Goal: Task Accomplishment & Management: Complete application form

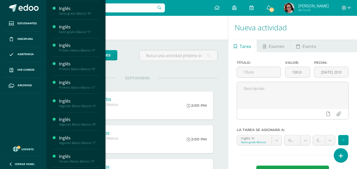
scroll to position [53, 0]
click at [83, 71] on div "Segundo Básico Básicos "A"" at bounding box center [79, 71] width 40 height 4
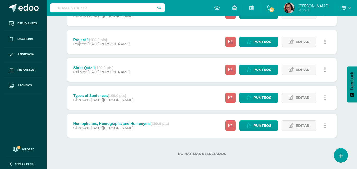
scroll to position [341, 0]
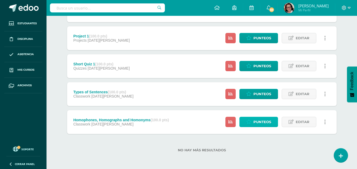
click at [251, 120] on icon at bounding box center [248, 122] width 5 height 4
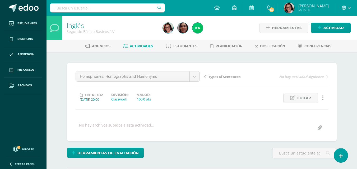
click at [144, 48] on span "Actividades" at bounding box center [141, 46] width 23 height 4
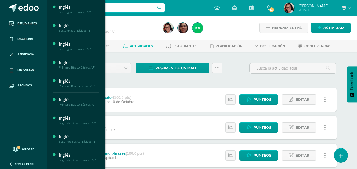
click at [82, 66] on div "Primero Básico Básicos "A"" at bounding box center [79, 68] width 40 height 4
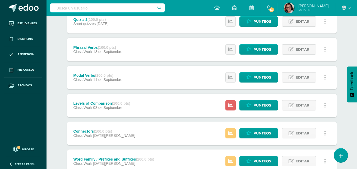
scroll to position [238, 0]
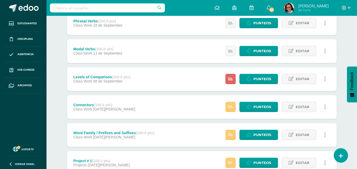
click at [306, 134] on span "Editar" at bounding box center [302, 135] width 14 height 10
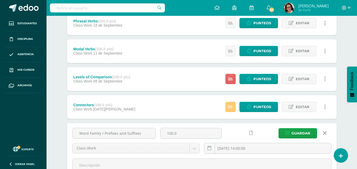
click at [145, 134] on input "Word Family / Prefixes and Suffixes" at bounding box center [114, 133] width 83 height 10
type input "Word Family"
click at [307, 131] on span "Guardar" at bounding box center [300, 134] width 19 height 10
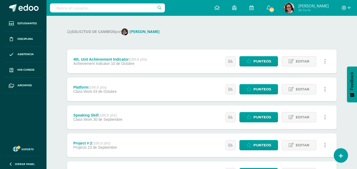
scroll to position [79, 0]
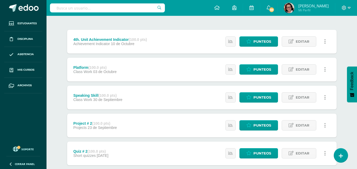
click at [300, 96] on span "Editar" at bounding box center [302, 98] width 14 height 10
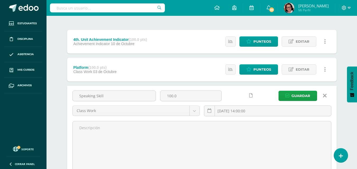
click at [111, 96] on input "Speaking Skill" at bounding box center [114, 96] width 83 height 10
type input "S"
type input "Prefixes and Suffixes"
click at [236, 109] on input "2025-09-30 14:00:00" at bounding box center [267, 111] width 127 height 10
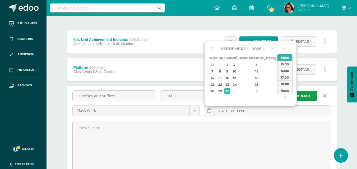
click at [236, 65] on div "3" at bounding box center [234, 65] width 5 height 6
type input "2025-09-03 14:00"
click at [282, 73] on div "14:00" at bounding box center [284, 73] width 15 height 7
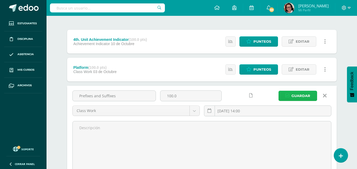
click at [305, 96] on span "Guardar" at bounding box center [300, 96] width 19 height 10
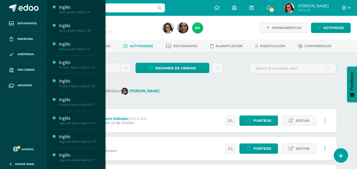
click at [81, 85] on div "Primero Básico Básicos "B"" at bounding box center [79, 86] width 40 height 4
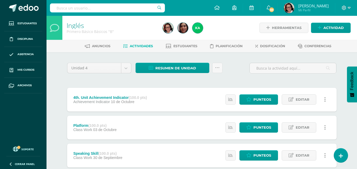
click at [303, 154] on span "Editar" at bounding box center [302, 156] width 14 height 10
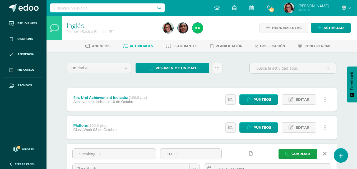
click at [134, 151] on input "Speaking Skill" at bounding box center [114, 154] width 83 height 10
type input "S"
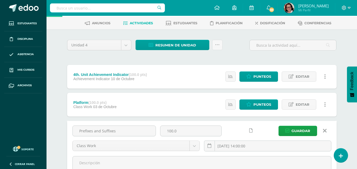
scroll to position [53, 0]
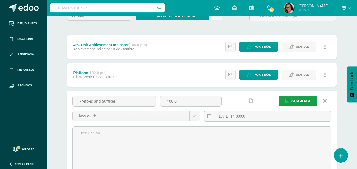
type input "Prefixes and Suffixes"
click at [236, 116] on input "[DATE] 14:00:00" at bounding box center [267, 116] width 127 height 10
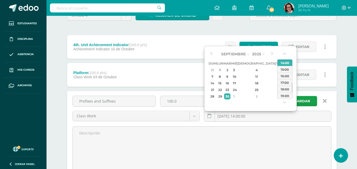
click at [236, 71] on div "3" at bounding box center [234, 70] width 5 height 6
type input "2025-09-03 14:00"
click at [285, 68] on div "14:00" at bounding box center [284, 68] width 15 height 7
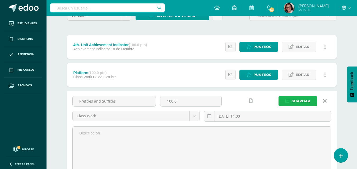
click at [294, 99] on span "Guardar" at bounding box center [300, 101] width 19 height 10
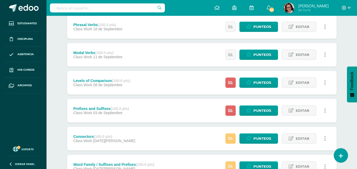
scroll to position [211, 0]
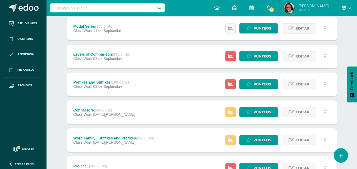
click at [305, 141] on span "Editar" at bounding box center [302, 140] width 14 height 10
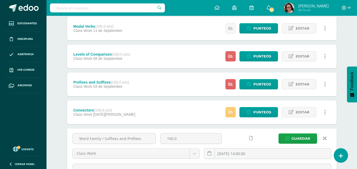
click at [147, 140] on input "Word Family / Suffixes and Prefixes" at bounding box center [114, 139] width 83 height 10
type input "Word Family"
click at [307, 138] on span "Guardar" at bounding box center [300, 139] width 19 height 10
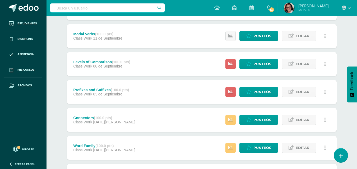
scroll to position [158, 0]
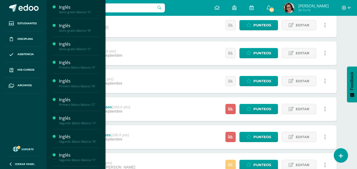
click at [73, 104] on div "Primero Básico Básicos "C"" at bounding box center [79, 105] width 40 height 4
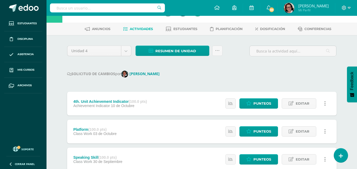
scroll to position [26, 0]
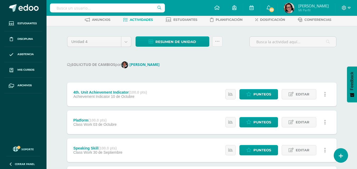
click at [304, 149] on span "Editar" at bounding box center [302, 150] width 14 height 10
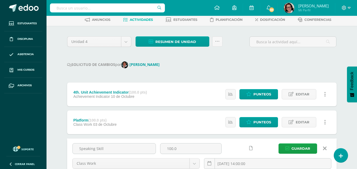
click at [126, 148] on input "Speaking Skill" at bounding box center [114, 149] width 83 height 10
type input "S"
type input "Prefixes and Suffixes"
click at [303, 146] on span "Guardar" at bounding box center [300, 149] width 19 height 10
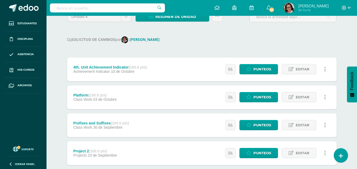
scroll to position [53, 0]
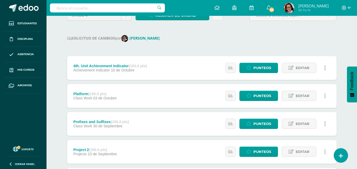
click at [303, 122] on span "Editar" at bounding box center [302, 124] width 14 height 10
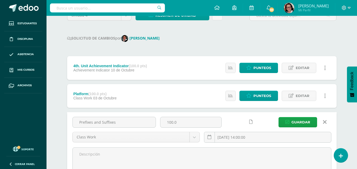
click at [229, 135] on input "[DATE] 14:00:00" at bounding box center [267, 137] width 127 height 10
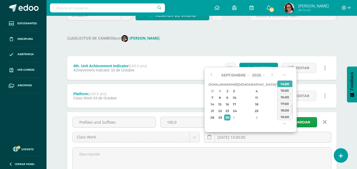
click at [236, 91] on div "3" at bounding box center [234, 91] width 5 height 6
type input "[DATE] 14:00"
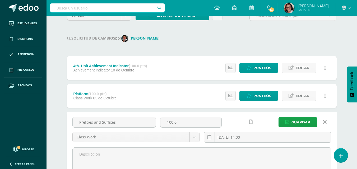
click at [298, 122] on span "Guardar" at bounding box center [300, 123] width 19 height 10
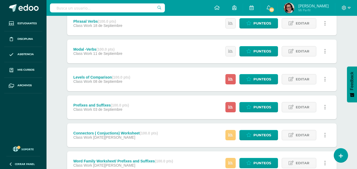
scroll to position [238, 0]
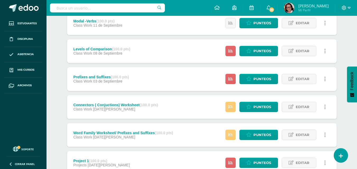
click at [302, 136] on span "Editar" at bounding box center [302, 135] width 14 height 10
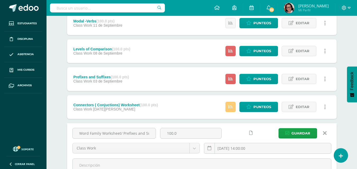
click at [152, 134] on input "Word Family Worksheet/ Prefixes and Suffixes" at bounding box center [114, 133] width 83 height 10
drag, startPoint x: 121, startPoint y: 133, endPoint x: 147, endPoint y: 136, distance: 26.1
click at [152, 138] on input "Word Family Worksheet/ Prefixes and Suffixes" at bounding box center [114, 133] width 83 height 10
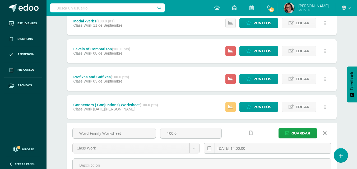
type input "Word Family Worksheet"
click at [302, 134] on span "Guardar" at bounding box center [300, 134] width 19 height 10
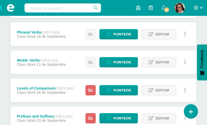
scroll to position [238, 0]
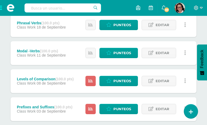
click at [165, 54] on span "Editar" at bounding box center [163, 53] width 14 height 10
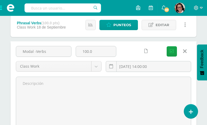
click at [132, 64] on input "2025-09-11 14:00:00" at bounding box center [148, 66] width 85 height 10
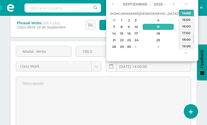
click at [152, 34] on div "18" at bounding box center [158, 33] width 31 height 6
type input "2025-09-18 14:00"
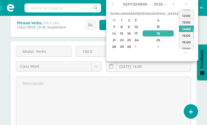
click at [187, 29] on div "14:00" at bounding box center [186, 28] width 15 height 7
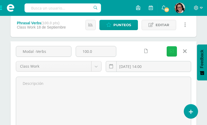
click at [174, 51] on button "Guardar" at bounding box center [172, 51] width 10 height 10
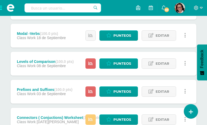
scroll to position [264, 0]
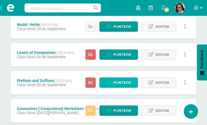
click at [120, 81] on span "Punteos" at bounding box center [123, 83] width 18 height 10
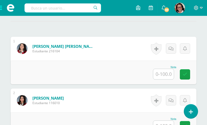
scroll to position [160, 0]
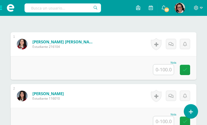
click at [169, 75] on input "text" at bounding box center [163, 69] width 21 height 10
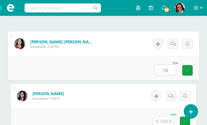
type input "100"
click at [189, 72] on icon at bounding box center [187, 70] width 5 height 4
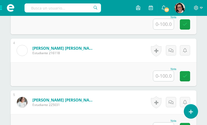
scroll to position [318, 0]
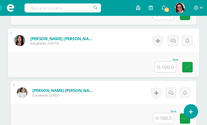
click at [165, 72] on input "text" at bounding box center [165, 67] width 21 height 11
type input "92"
click at [186, 69] on icon at bounding box center [187, 67] width 5 height 4
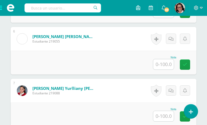
scroll to position [450, 0]
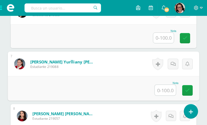
click at [166, 95] on input "text" at bounding box center [165, 90] width 21 height 11
type input "100"
click at [185, 95] on link at bounding box center [187, 90] width 11 height 11
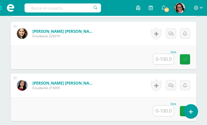
scroll to position [715, 0]
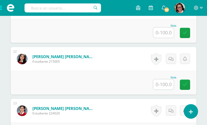
click at [167, 90] on input "text" at bounding box center [163, 84] width 21 height 10
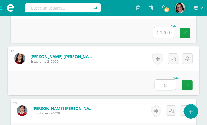
type input "88"
click at [190, 87] on icon at bounding box center [187, 85] width 5 height 4
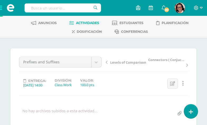
scroll to position [0, 0]
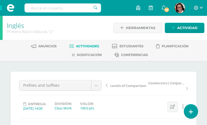
click at [92, 46] on span "Actividades" at bounding box center [87, 46] width 23 height 4
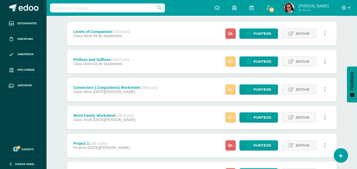
scroll to position [264, 0]
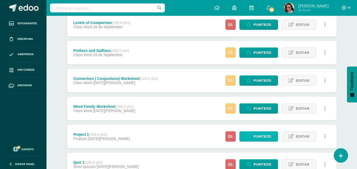
click at [207, 125] on span "Punteos" at bounding box center [262, 137] width 18 height 10
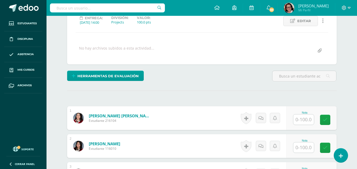
scroll to position [80, 0]
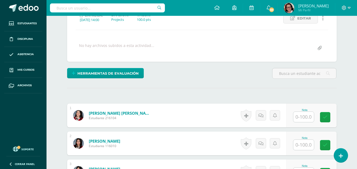
click at [301, 117] on input "text" at bounding box center [303, 117] width 21 height 10
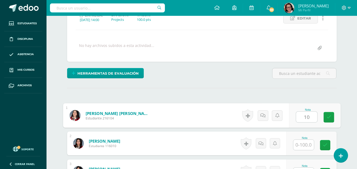
type input "100"
click at [329, 117] on icon at bounding box center [328, 117] width 5 height 4
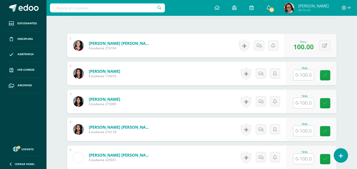
scroll to position [159, 0]
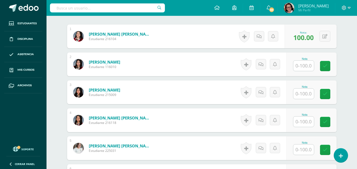
click at [306, 124] on input "text" at bounding box center [303, 122] width 21 height 10
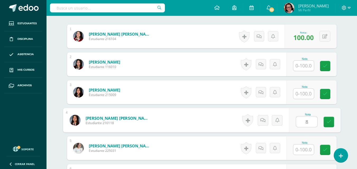
type input "80"
click at [330, 122] on icon at bounding box center [328, 122] width 5 height 4
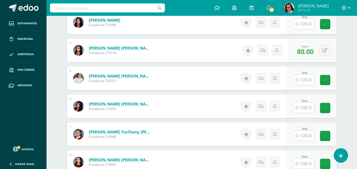
scroll to position [238, 0]
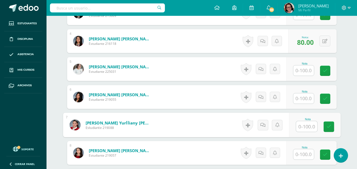
click at [304, 124] on input "text" at bounding box center [306, 126] width 21 height 11
type input "100"
click at [331, 129] on icon at bounding box center [328, 127] width 5 height 4
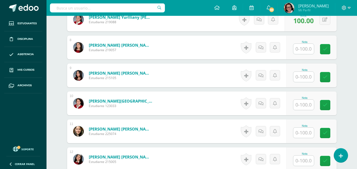
scroll to position [370, 0]
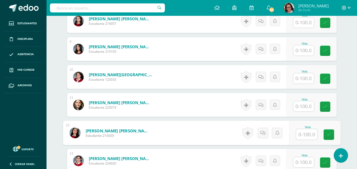
click at [308, 135] on input "text" at bounding box center [306, 134] width 21 height 11
type input "100"
click at [329, 134] on icon at bounding box center [328, 135] width 5 height 4
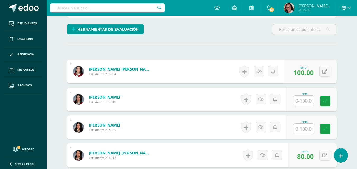
scroll to position [0, 0]
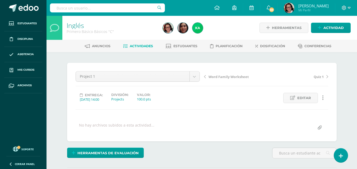
click at [142, 44] on link "Actividades" at bounding box center [138, 46] width 30 height 8
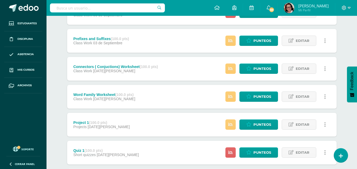
scroll to position [317, 0]
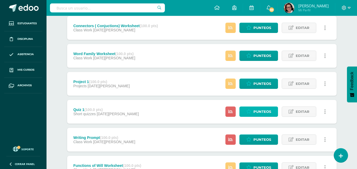
click at [257, 109] on span "Punteos" at bounding box center [262, 112] width 18 height 10
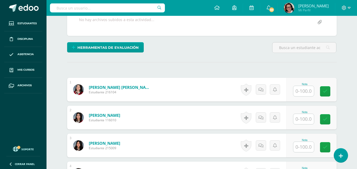
scroll to position [132, 0]
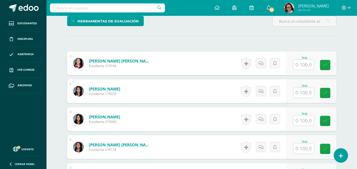
click at [305, 64] on input "text" at bounding box center [303, 65] width 21 height 10
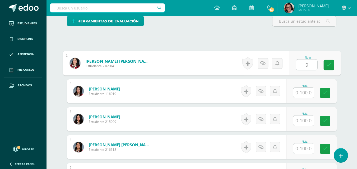
type input "92"
click at [331, 63] on icon at bounding box center [328, 65] width 5 height 4
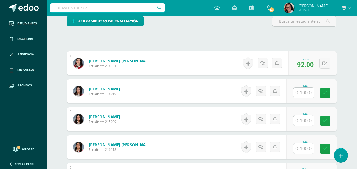
scroll to position [158, 0]
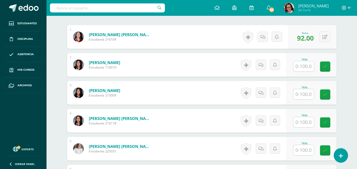
click at [304, 123] on input "text" at bounding box center [303, 122] width 21 height 10
type input "92"
click at [328, 120] on icon at bounding box center [328, 122] width 5 height 4
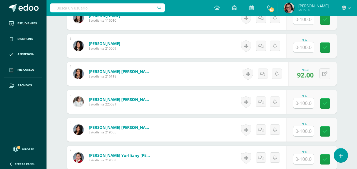
scroll to position [211, 0]
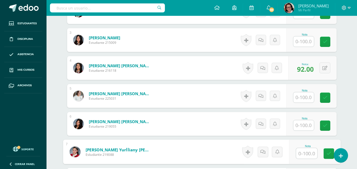
click at [307, 153] on input "text" at bounding box center [306, 153] width 21 height 11
type input "92"
click at [327, 152] on icon at bounding box center [328, 154] width 5 height 4
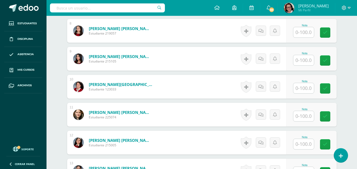
scroll to position [370, 0]
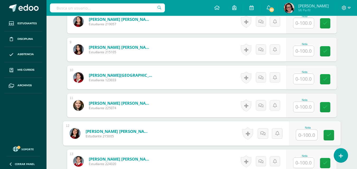
click at [301, 134] on input "text" at bounding box center [306, 135] width 21 height 11
type input "90"
click at [331, 131] on link at bounding box center [328, 135] width 11 height 11
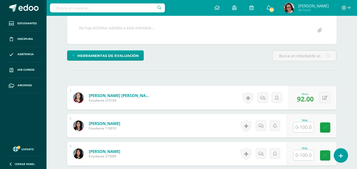
scroll to position [0, 0]
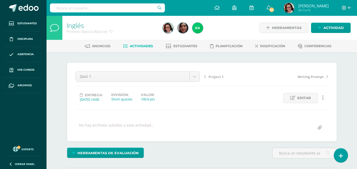
click at [144, 46] on span "Actividades" at bounding box center [141, 46] width 23 height 4
